Goal: Communication & Community: Connect with others

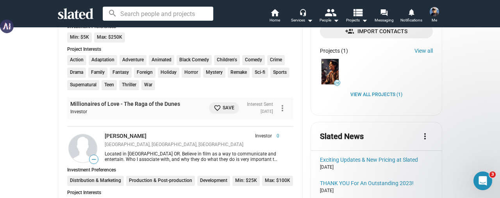
scroll to position [351, 0]
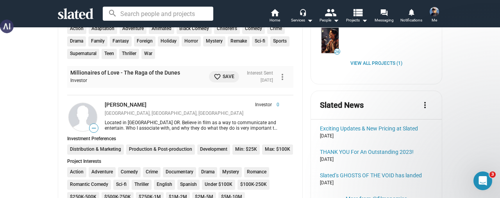
click at [417, 62] on div "View all Projects (1)" at bounding box center [376, 64] width 113 height 6
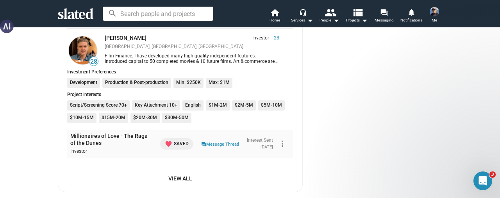
scroll to position [703, 0]
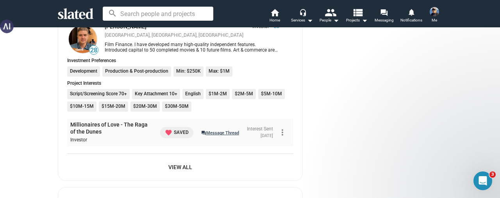
click at [205, 132] on link "question_answer Message Thread" at bounding box center [220, 132] width 38 height 8
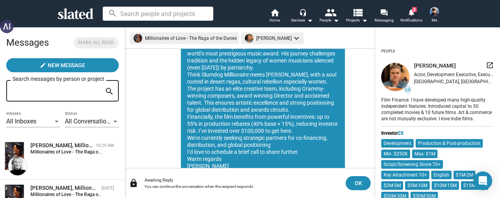
scroll to position [145, 0]
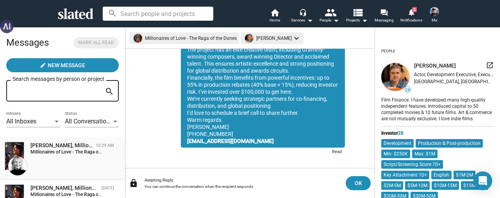
click at [62, 149] on div "Shelly Bancroft, Millionaires of Love - The Raga of the Dunes" at bounding box center [61, 145] width 62 height 7
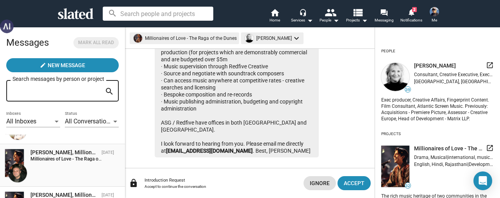
scroll to position [39, 0]
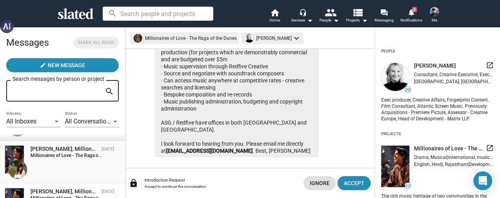
click at [75, 152] on div "Esha Bargate, Millionaires of Love - The Raga of the Dunes" at bounding box center [64, 148] width 68 height 7
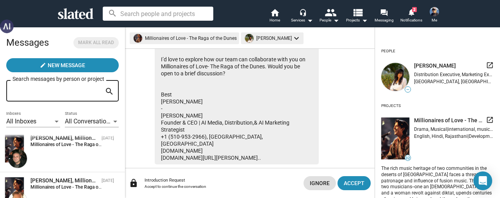
scroll to position [117, 0]
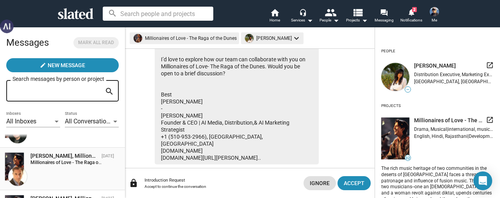
click at [77, 161] on strong "Millionaires of Love - The Raga of the Dunes:" at bounding box center [76, 162] width 93 height 5
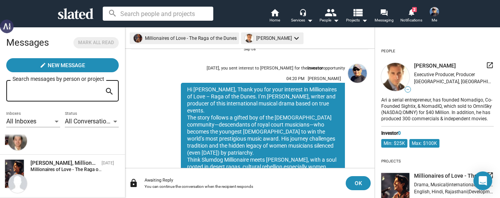
scroll to position [156, 0]
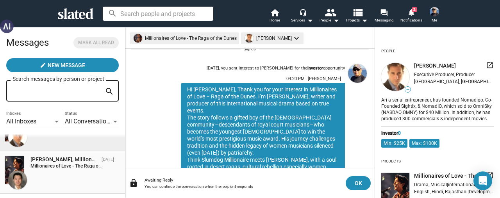
click at [64, 169] on strong "Millionaires of Love - The Raga of the Dunes:" at bounding box center [76, 165] width 93 height 5
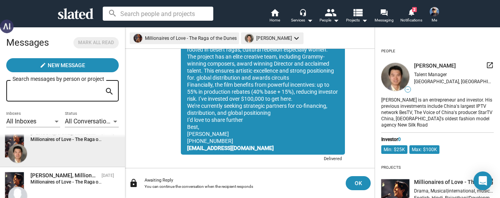
scroll to position [195, 0]
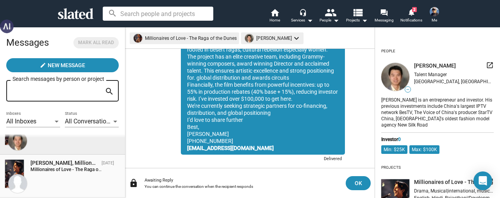
click at [72, 174] on div "Kausik Rajgopal, Millionaires of Love - The Raga of the Dunes Sep 08 Millionair…" at bounding box center [63, 175] width 116 height 33
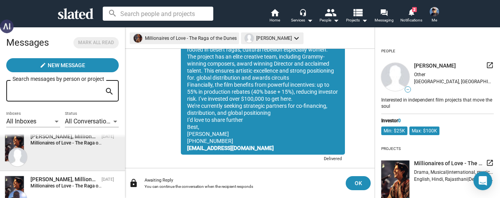
scroll to position [234, 0]
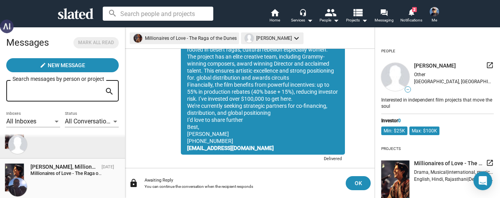
click at [86, 172] on strong "Millionaires of Love - The Raga of the Dunes:" at bounding box center [76, 173] width 93 height 5
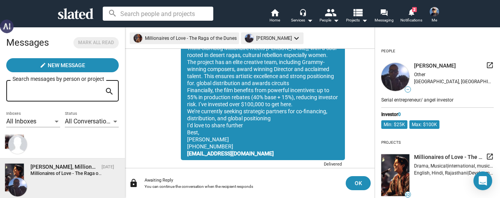
scroll to position [273, 0]
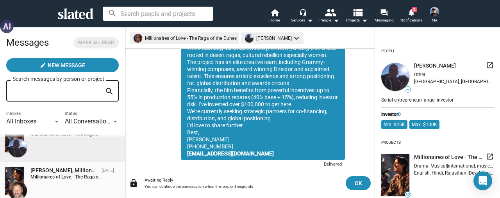
click at [65, 172] on div "David M. Milch, Millionaires of Love - The Raga of the Dunes" at bounding box center [64, 170] width 68 height 7
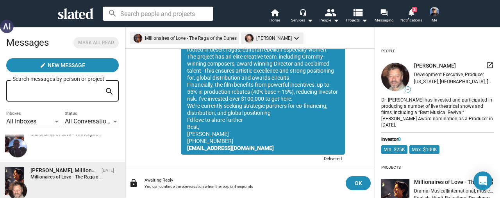
scroll to position [312, 0]
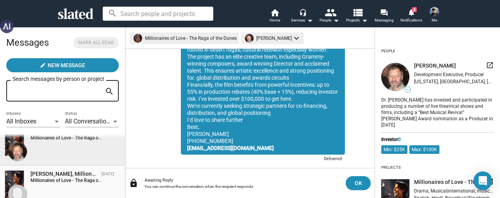
click at [60, 179] on strong "Millionaires of Love - The Raga of the Dunes:" at bounding box center [76, 180] width 93 height 5
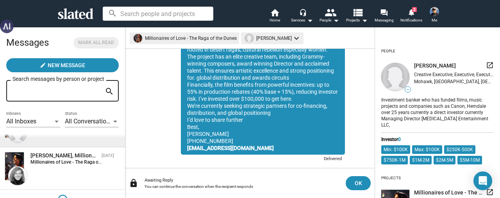
scroll to position [384, 0]
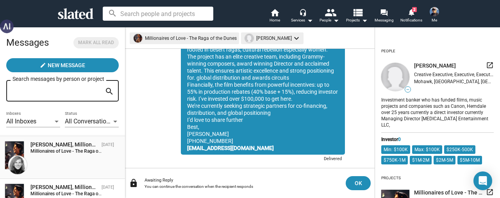
click at [72, 153] on strong "Millionaires of Love - The Raga of the Dunes:" at bounding box center [76, 150] width 93 height 5
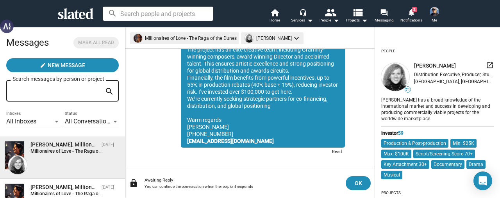
scroll to position [423, 0]
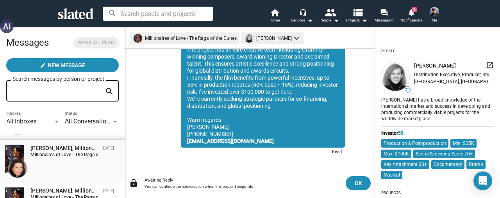
click at [62, 150] on div "Arianne Fraser, Millionaires of Love - The Raga of the Dunes" at bounding box center [64, 147] width 68 height 7
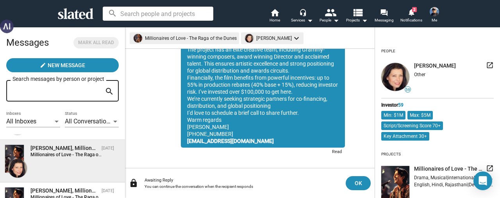
scroll to position [462, 0]
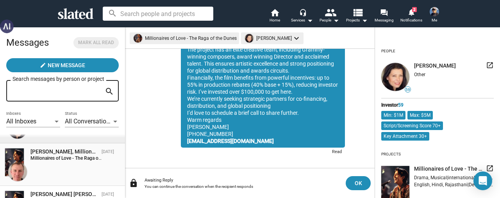
click at [75, 162] on div "James Schafer, Millionaires of Love - The Raga of the Dunes Sep 08 Millionaires…" at bounding box center [63, 164] width 116 height 33
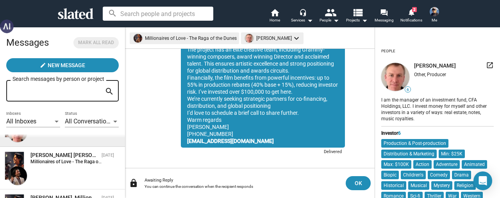
scroll to position [540, 0]
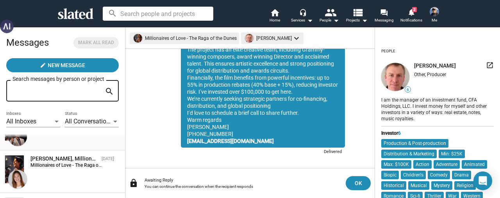
click at [80, 144] on div "Arvind Ethan David, Millionaires of Love - The Raga of the Dunes Sep 08 Million…" at bounding box center [63, 128] width 116 height 33
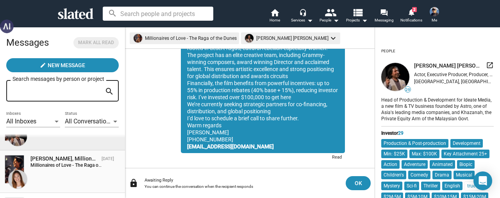
scroll to position [579, 0]
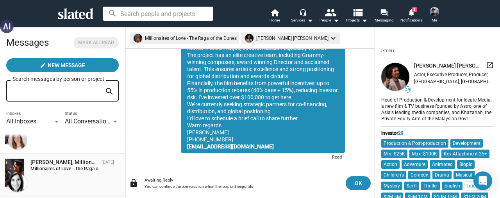
click at [72, 167] on strong "Millionaires of Love - The Raga of the Dunes:" at bounding box center [76, 168] width 93 height 5
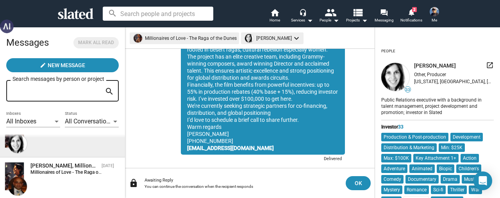
scroll to position [657, 0]
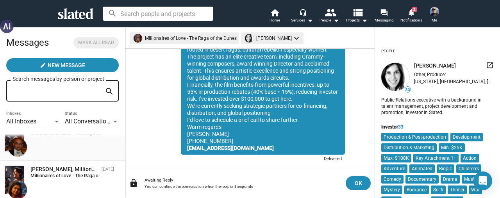
click at [71, 150] on div "Hersh Narola, Millionaires of Love - The Raga of the Dunes Sep 08 Millionaires …" at bounding box center [63, 139] width 116 height 33
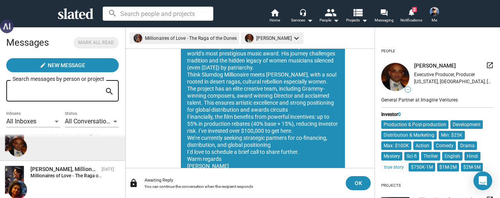
scroll to position [145, 0]
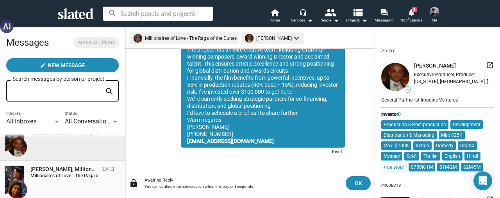
click at [75, 179] on div "Nandini Mansinghka, Millionaires of Love - The Raga of the Dunes Sep 08 Million…" at bounding box center [63, 182] width 116 height 33
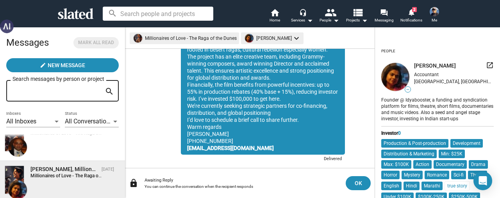
scroll to position [696, 0]
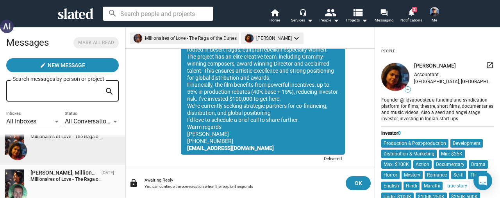
click at [58, 174] on div "Andy Whittaker, Millionaires of Love - The Raga of the Dunes" at bounding box center [64, 172] width 68 height 7
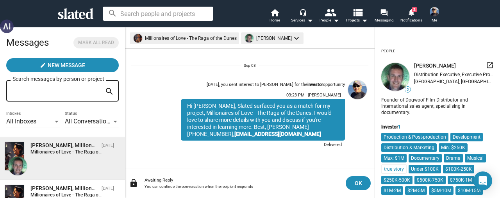
scroll to position [735, 0]
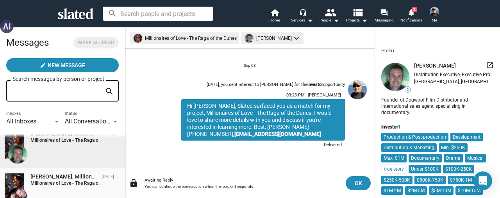
click at [62, 184] on strong "Millionaires of Love - The Raga of the Dunes:" at bounding box center [76, 182] width 93 height 5
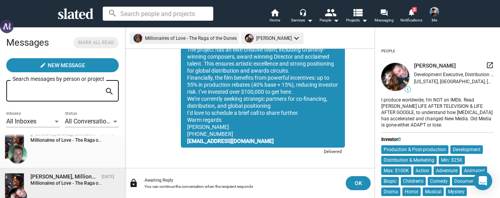
scroll to position [774, 0]
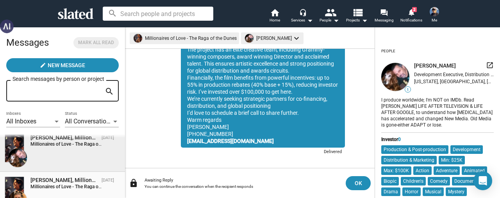
click at [69, 181] on div "Jay Burnley, Millionaires of Love - The Raga of the Dunes" at bounding box center [64, 179] width 68 height 7
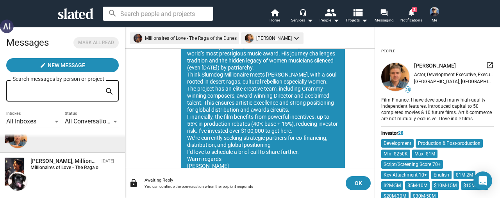
scroll to position [853, 0]
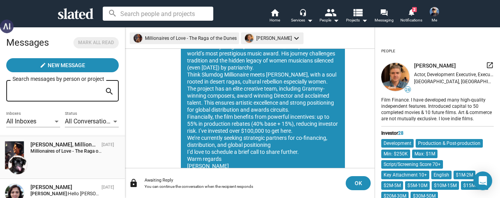
click at [74, 151] on strong "Millionaires of Love - The Raga of the Dunes:" at bounding box center [76, 150] width 93 height 5
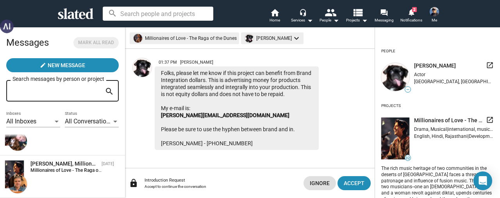
scroll to position [803, 0]
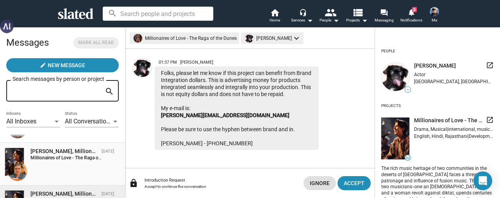
click at [60, 158] on strong "Millionaires of Love - The Raga of the Dunes:" at bounding box center [76, 157] width 93 height 5
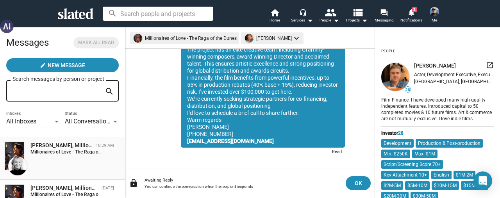
click at [48, 151] on strong "Millionaires of Love - The Raga of the Dunes:" at bounding box center [76, 151] width 93 height 5
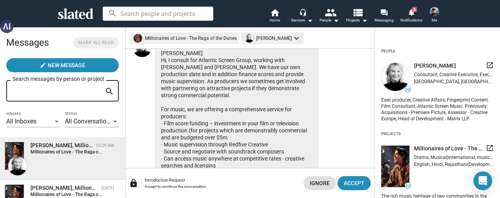
scroll to position [14, 0]
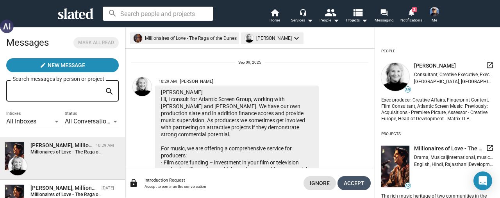
click at [347, 181] on span "Accept" at bounding box center [354, 183] width 21 height 14
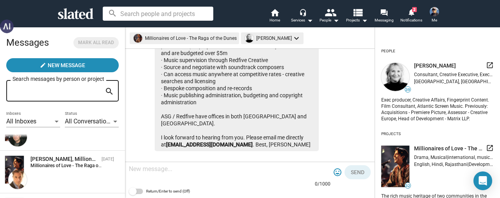
scroll to position [117, 0]
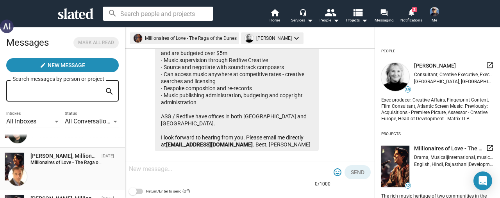
click at [73, 162] on strong "Millionaires of Love - The Raga of the Dunes:" at bounding box center [76, 162] width 93 height 5
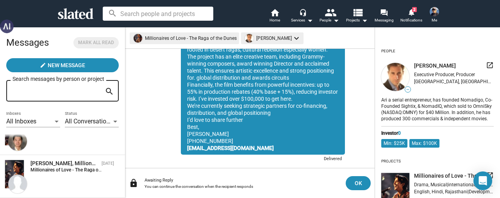
scroll to position [195, 0]
click at [68, 175] on div "Kausik Rajgopal, Millionaires of Love - The Raga of the Dunes Sep 08 Millionair…" at bounding box center [63, 175] width 116 height 33
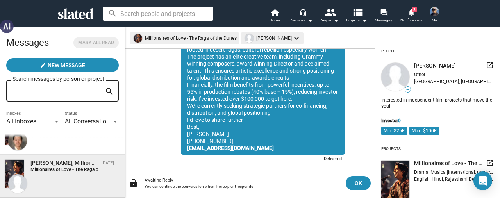
scroll to position [234, 0]
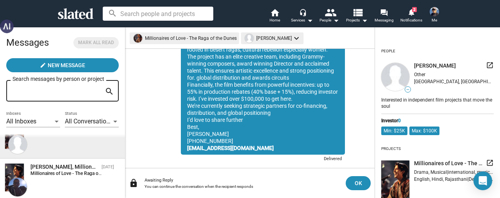
click at [68, 174] on strong "Millionaires of Love - The Raga of the Dunes:" at bounding box center [76, 173] width 93 height 5
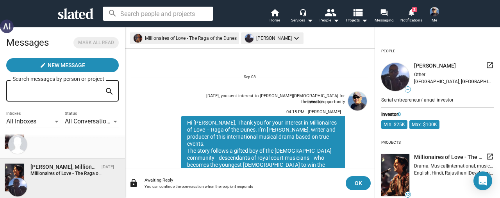
scroll to position [145, 0]
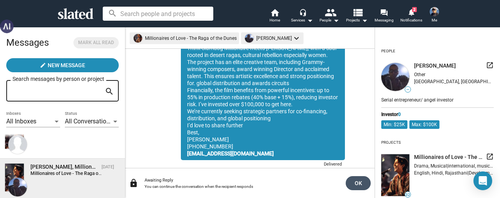
click at [349, 184] on button "OK" at bounding box center [357, 183] width 25 height 14
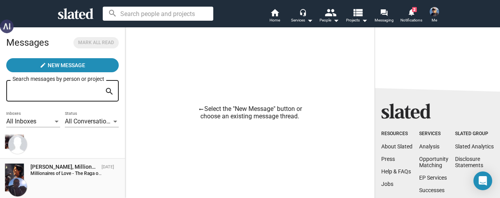
click at [64, 171] on strong "Millionaires of Love - The Raga of the Dunes:" at bounding box center [76, 173] width 93 height 5
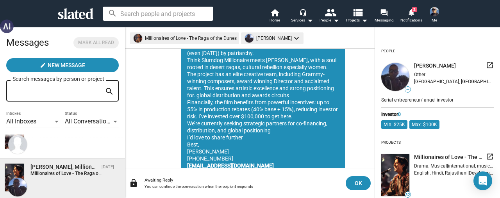
scroll to position [145, 0]
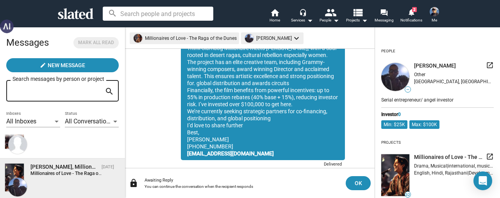
click at [59, 173] on strong "Millionaires of Love - The Raga of the Dunes:" at bounding box center [76, 173] width 93 height 5
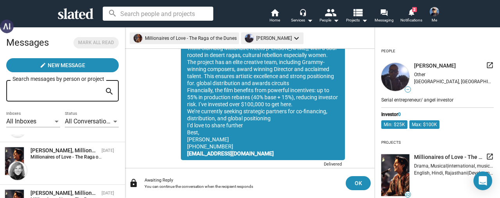
scroll to position [390, 0]
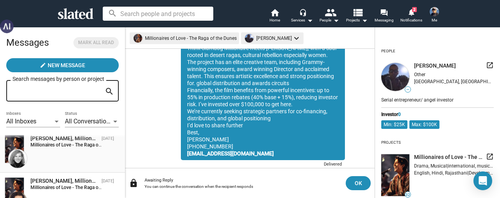
click at [73, 143] on strong "Millionaires of Love - The Raga of the Dunes:" at bounding box center [76, 144] width 93 height 5
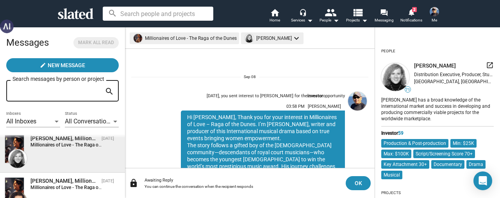
scroll to position [152, 0]
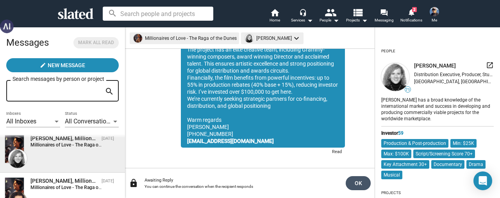
click at [352, 179] on span "OK" at bounding box center [358, 183] width 12 height 14
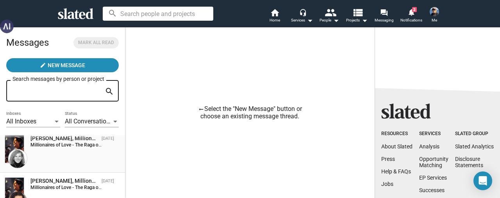
click at [70, 143] on strong "Millionaires of Love - The Raga of the Dunes:" at bounding box center [76, 144] width 93 height 5
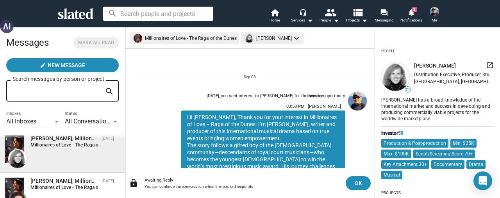
drag, startPoint x: 306, startPoint y: 161, endPoint x: 180, endPoint y: 112, distance: 135.6
copy div "Hi Susan, Thank you for your interest in Millionaires of Love – Raga of the Dun…"
click at [168, 87] on div "Sep 08, you sent interest to Susan Glatzer for the investor opportunity 03:58 P…" at bounding box center [249, 187] width 237 height 244
click at [275, 18] on span "Home" at bounding box center [274, 20] width 11 height 9
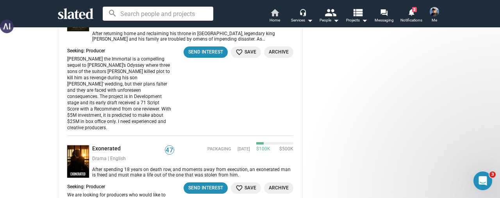
scroll to position [820, 0]
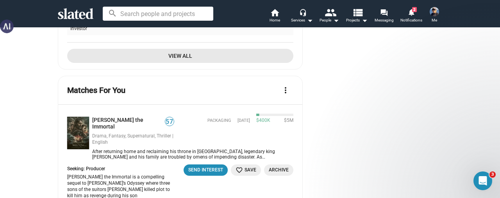
click at [172, 55] on span "View All" at bounding box center [180, 56] width 214 height 14
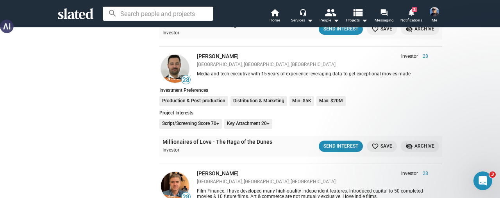
scroll to position [429, 0]
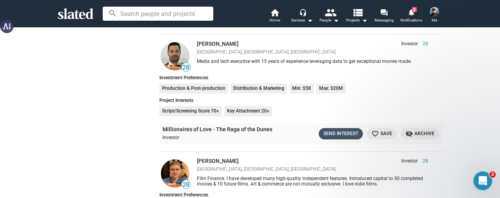
click at [332, 132] on div "Send Interest" at bounding box center [340, 134] width 35 height 8
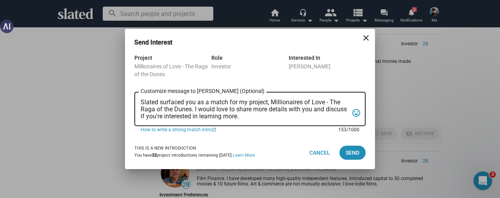
drag, startPoint x: 194, startPoint y: 109, endPoint x: 271, endPoint y: 114, distance: 76.7
click at [271, 114] on textarea "Slated surfaced you as a match for my project, Millionaires of Love - The Raga …" at bounding box center [245, 109] width 208 height 21
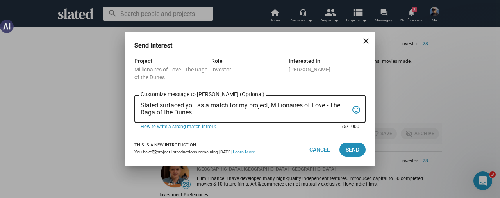
drag, startPoint x: 199, startPoint y: 111, endPoint x: 141, endPoint y: 116, distance: 58.0
click at [137, 111] on div "Slated surfaced you as a match for my project, Millionaires of Love - The Raga …" at bounding box center [249, 108] width 231 height 29
type textarea "Slated surfaced you as a match for my project, Millionaires of Love - The"
drag, startPoint x: 142, startPoint y: 103, endPoint x: 355, endPoint y: 105, distance: 213.1
click at [355, 105] on div "Slated surfaced you as a match for my project, Millionaires of Love - The Custo…" at bounding box center [249, 108] width 231 height 29
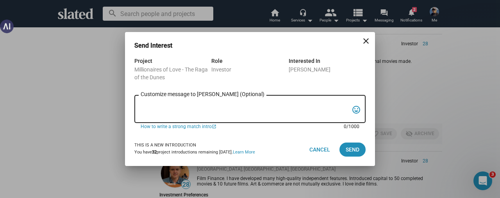
paste textarea "Hi Susan, Thank you for your interest in ‘Millionaires of Love – Raga of the Du…"
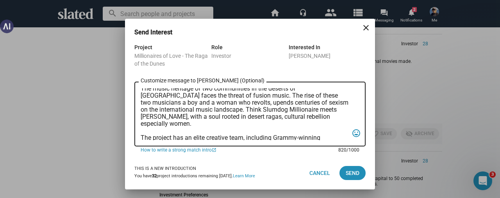
scroll to position [0, 0]
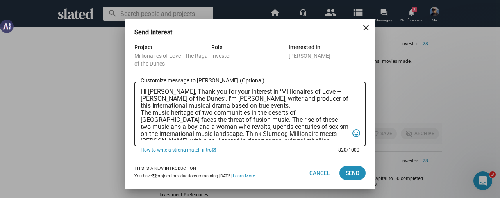
click at [165, 93] on textarea "Hi Susan, Thank you for your interest in ‘Millionaires of Love – Raga of the Du…" at bounding box center [245, 114] width 208 height 52
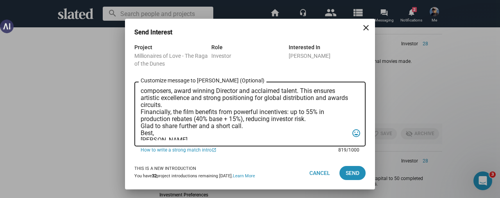
scroll to position [39, 0]
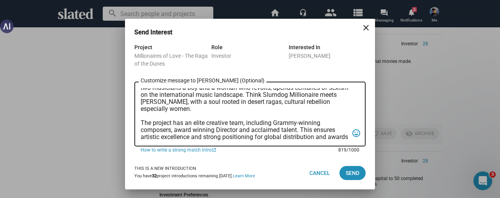
click at [141, 122] on textarea "Hi Greg, Thank you for your interest in ‘Millionaires of Love – Raga of the Dun…" at bounding box center [245, 114] width 208 height 52
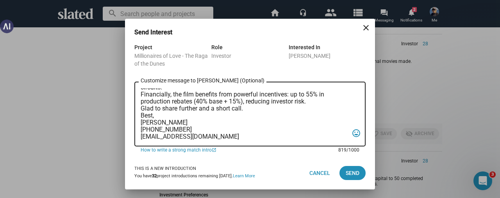
scroll to position [102, 0]
type textarea "Hi Greg, Thank you for your interest in ‘Millionaires of Love – Raga of the Dun…"
click at [349, 171] on span "Send" at bounding box center [352, 173] width 14 height 14
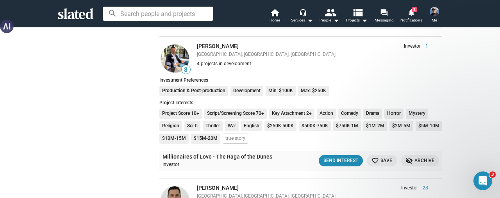
scroll to position [273, 0]
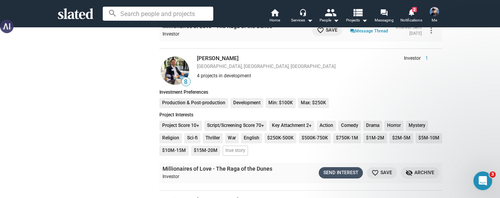
click at [333, 171] on div "Send Interest" at bounding box center [340, 173] width 35 height 8
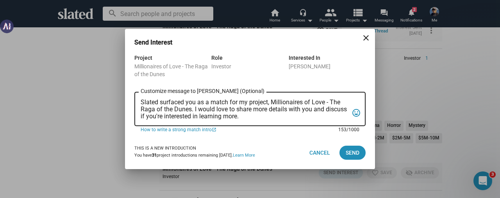
scroll to position [0, 0]
drag, startPoint x: 141, startPoint y: 102, endPoint x: 293, endPoint y: 122, distance: 153.6
click at [293, 122] on div "Slated surfaced you as a match for my project, Millionaires of Love - The Raga …" at bounding box center [245, 109] width 208 height 36
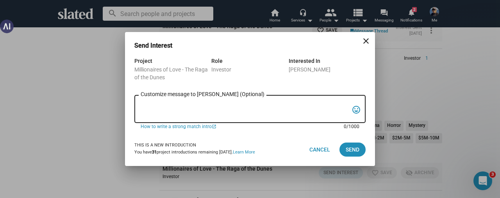
paste textarea "Hi Susan, Thank you for your interest in ‘Millionaires of Love – Raga of the Du…"
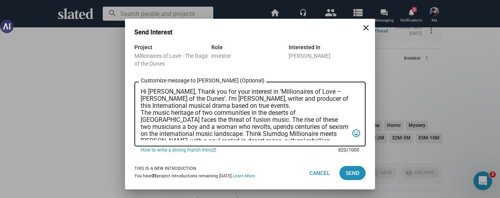
click at [164, 93] on textarea "Hi Susan, Thank you for your interest in ‘Millionaires of Love – Raga of the Du…" at bounding box center [245, 114] width 208 height 52
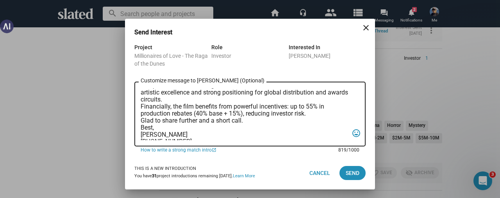
scroll to position [85, 0]
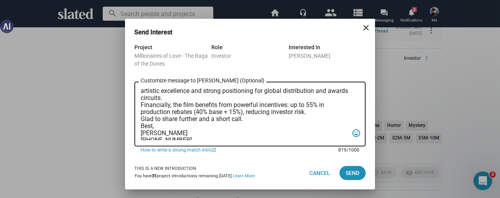
drag, startPoint x: 274, startPoint y: 123, endPoint x: 177, endPoint y: 98, distance: 100.1
click at [177, 98] on textarea "Hi Paul, Thank you for your interest in ‘Millionaires of Love – Raga of the Dun…" at bounding box center [245, 114] width 208 height 52
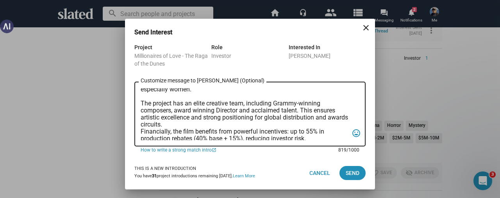
scroll to position [46, 0]
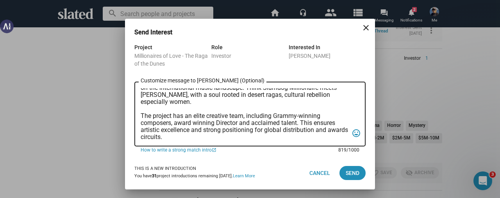
click at [231, 138] on textarea "Hi Paul, Thank you for your interest in ‘Millionaires of Love – Raga of the Dun…" at bounding box center [245, 114] width 208 height 52
type textarea "Hi Paul, Thank you for your interest in ‘Millionaires of Love – Raga of the Dun…"
click at [214, 150] on mat-icon "open_in_new" at bounding box center [214, 150] width 5 height 6
